Goal: Navigation & Orientation: Find specific page/section

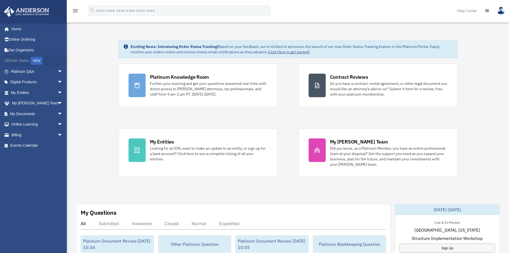
click at [25, 58] on link "Order Status NEW" at bounding box center [37, 60] width 67 height 11
click at [57, 71] on span "arrow_drop_down" at bounding box center [62, 71] width 11 height 11
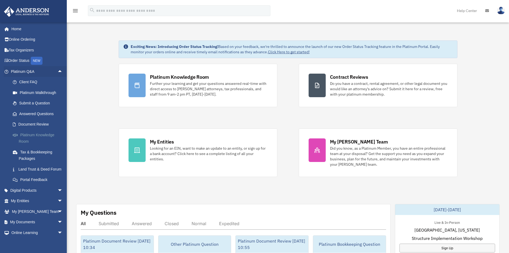
click at [24, 139] on link "Platinum Knowledge Room" at bounding box center [38, 137] width 63 height 17
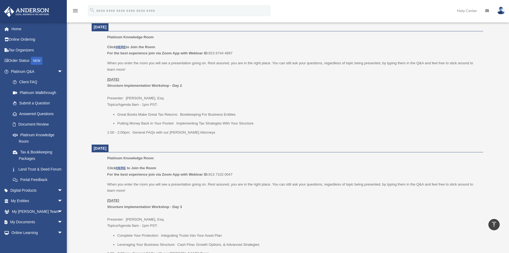
scroll to position [214, 0]
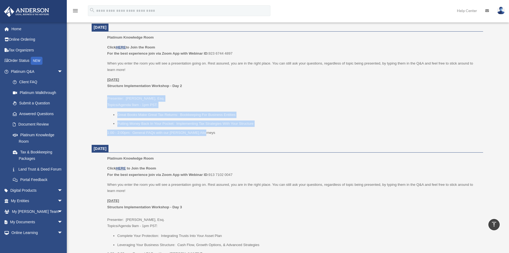
drag, startPoint x: 207, startPoint y: 132, endPoint x: 101, endPoint y: 99, distance: 110.5
click at [101, 99] on ul "Platinum Knowledge Room Click HERE to Join the Room For the best experience joi…" at bounding box center [287, 86] width 384 height 105
click at [140, 106] on p "Friday, August 22 Structure Implementation Workshop - Day 2 Presenter: Josh Rob…" at bounding box center [293, 92] width 372 height 32
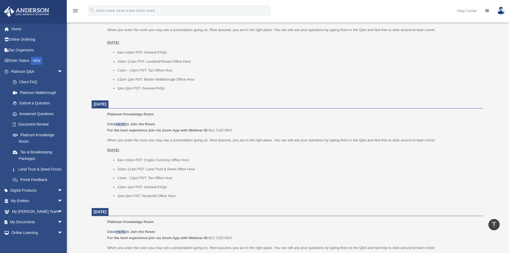
scroll to position [535, 0]
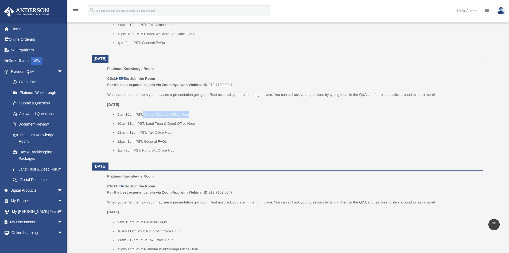
drag, startPoint x: 143, startPoint y: 113, endPoint x: 199, endPoint y: 113, distance: 55.9
click at [199, 113] on li "9am-10am PST: Crypto Currency Office Hour" at bounding box center [298, 114] width 362 height 6
click at [34, 104] on link "Submit a Question" at bounding box center [38, 103] width 63 height 11
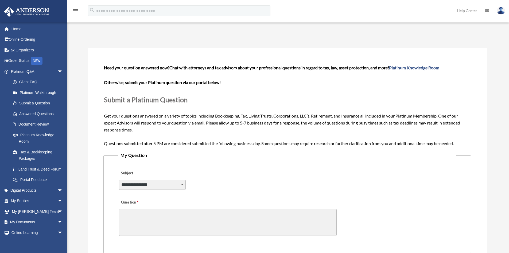
click at [204, 224] on textarea "Question" at bounding box center [228, 222] width 218 height 27
click at [28, 124] on link "Document Review" at bounding box center [38, 124] width 63 height 11
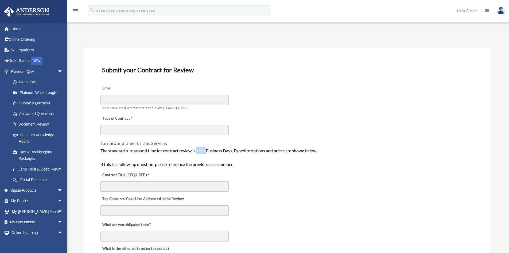
drag, startPoint x: 198, startPoint y: 151, endPoint x: 208, endPoint y: 151, distance: 9.9
click at [208, 151] on div "The standard turnaround time for contract review is 7-10 Business Days. Expedit…" at bounding box center [288, 157] width 374 height 21
click at [57, 70] on span "arrow_drop_down" at bounding box center [62, 71] width 11 height 11
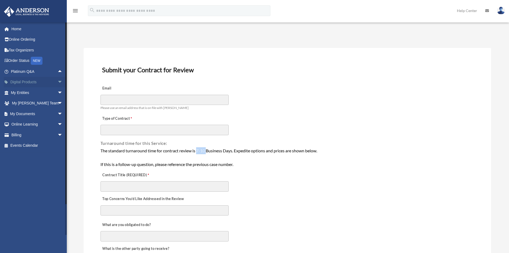
click at [49, 81] on link "Digital Products arrow_drop_down" at bounding box center [37, 82] width 67 height 11
click at [57, 81] on span "arrow_drop_down" at bounding box center [62, 82] width 11 height 11
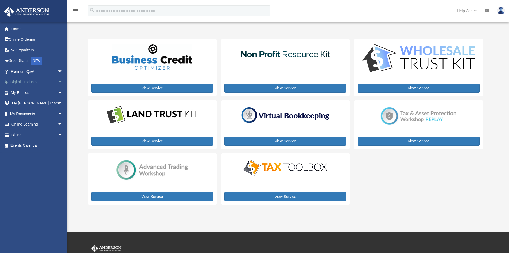
click at [57, 79] on span "arrow_drop_down" at bounding box center [62, 82] width 11 height 11
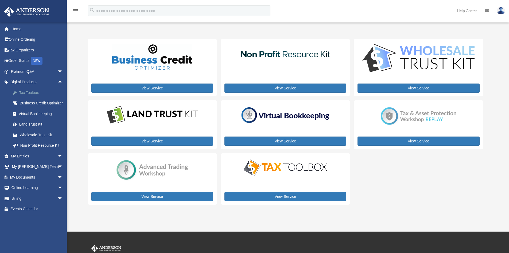
click at [22, 93] on div "Tax Toolbox" at bounding box center [41, 92] width 45 height 7
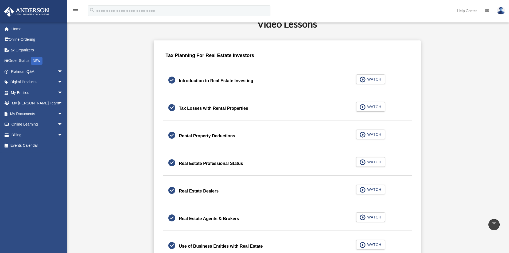
scroll to position [214, 0]
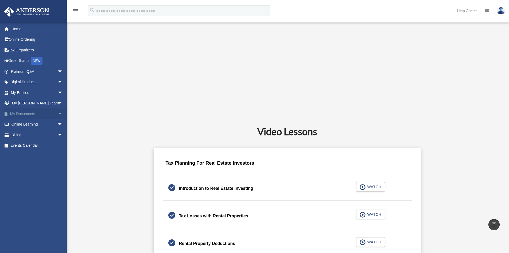
click at [57, 112] on span "arrow_drop_down" at bounding box center [62, 113] width 11 height 11
click at [18, 124] on span at bounding box center [17, 124] width 3 height 4
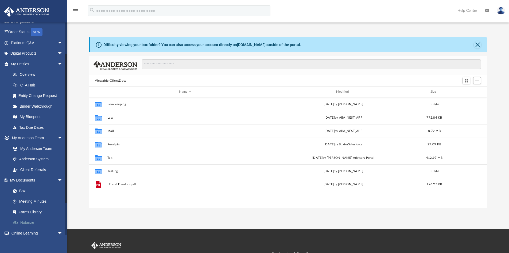
scroll to position [53, 0]
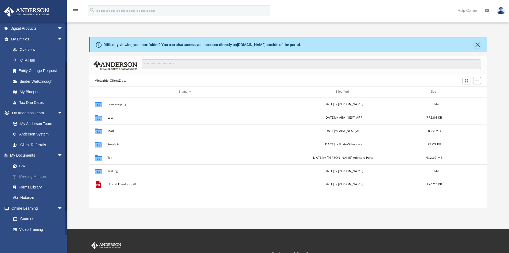
click at [31, 174] on link "Meeting Minutes" at bounding box center [38, 176] width 63 height 11
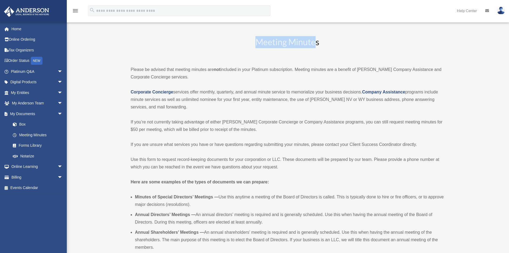
drag, startPoint x: 257, startPoint y: 40, endPoint x: 317, endPoint y: 41, distance: 60.2
click at [317, 41] on h2 "Meeting Minutes" at bounding box center [287, 47] width 313 height 22
click at [319, 41] on h2 "Meeting Minutes" at bounding box center [287, 47] width 313 height 22
drag, startPoint x: 322, startPoint y: 43, endPoint x: 251, endPoint y: 44, distance: 71.4
click at [268, 45] on h2 "Meeting Minutes" at bounding box center [287, 47] width 313 height 22
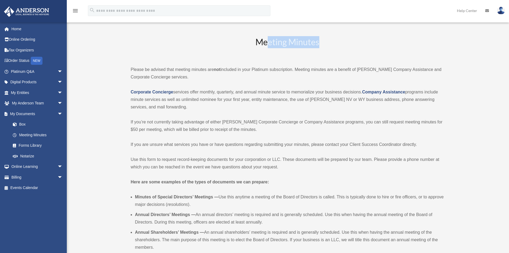
click at [314, 39] on h2 "Meeting Minutes" at bounding box center [287, 47] width 313 height 22
click at [311, 40] on h2 "Meeting Minutes" at bounding box center [287, 47] width 313 height 22
drag, startPoint x: 258, startPoint y: 42, endPoint x: 318, endPoint y: 45, distance: 60.2
click at [318, 45] on h2 "Meeting Minutes" at bounding box center [287, 47] width 313 height 22
click at [308, 38] on h2 "Meeting Minutes" at bounding box center [287, 47] width 313 height 22
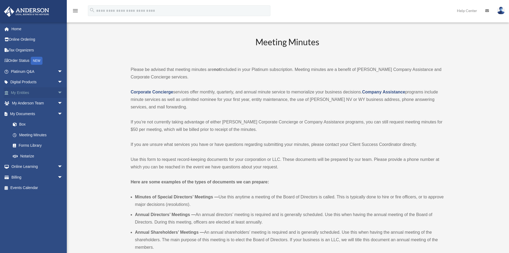
click at [49, 91] on link "My Entities arrow_drop_down" at bounding box center [37, 92] width 67 height 11
click at [57, 91] on span "arrow_drop_down" at bounding box center [62, 92] width 11 height 11
